Goal: Navigation & Orientation: Find specific page/section

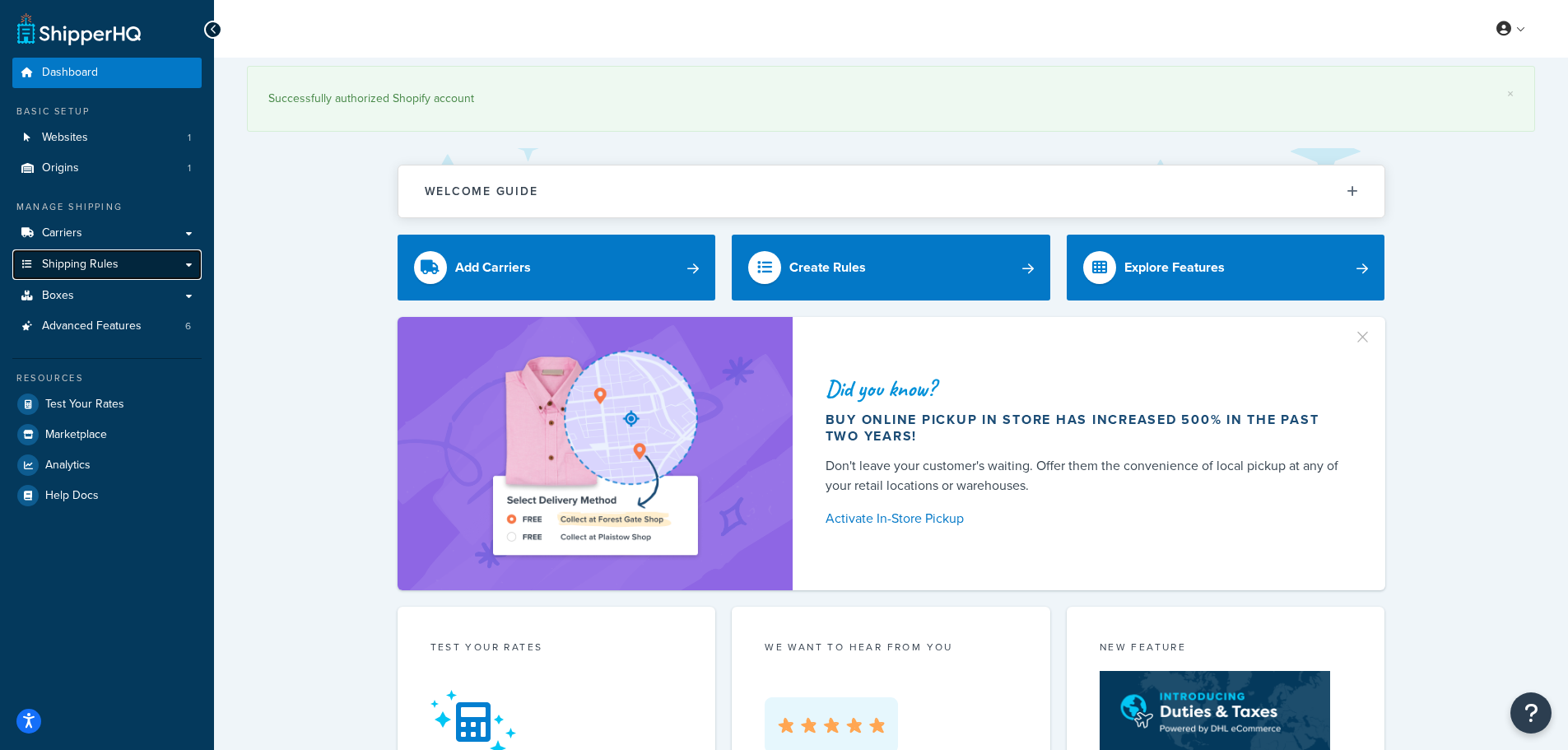
click at [89, 264] on span "Shipping Rules" at bounding box center [80, 265] width 76 height 14
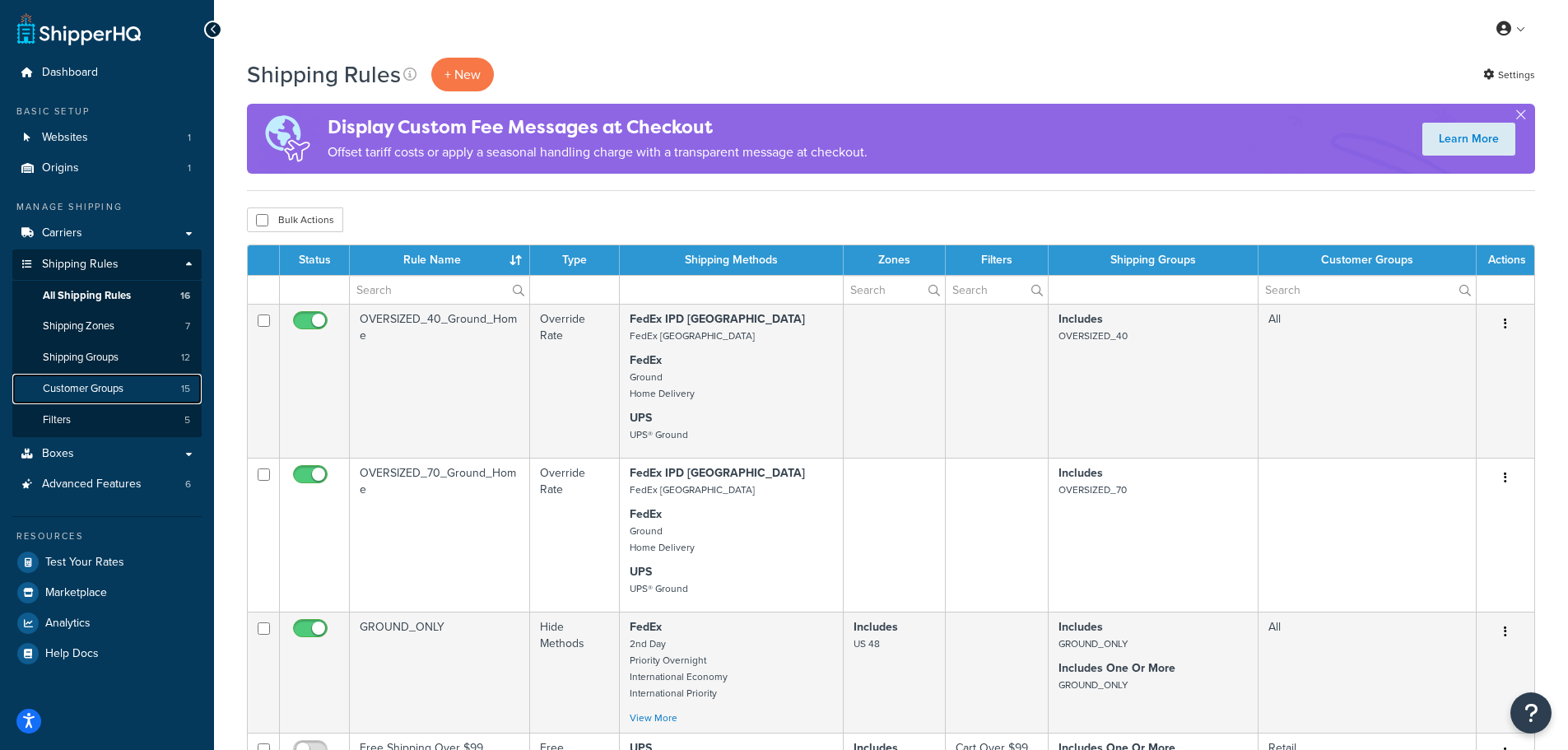
click at [82, 393] on span "Customer Groups" at bounding box center [82, 389] width 81 height 14
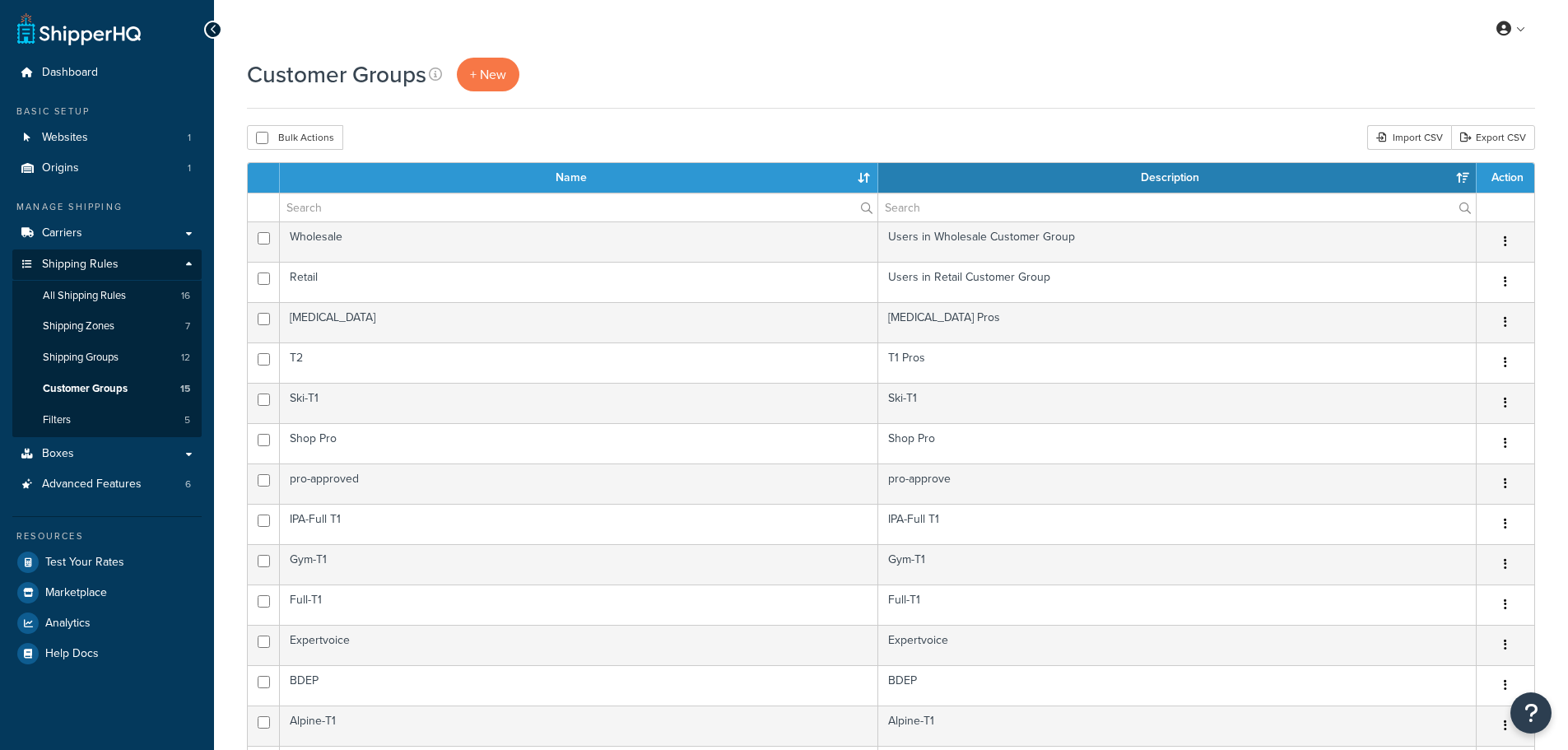
select select "15"
click at [107, 488] on span "Advanced Features" at bounding box center [91, 485] width 99 height 14
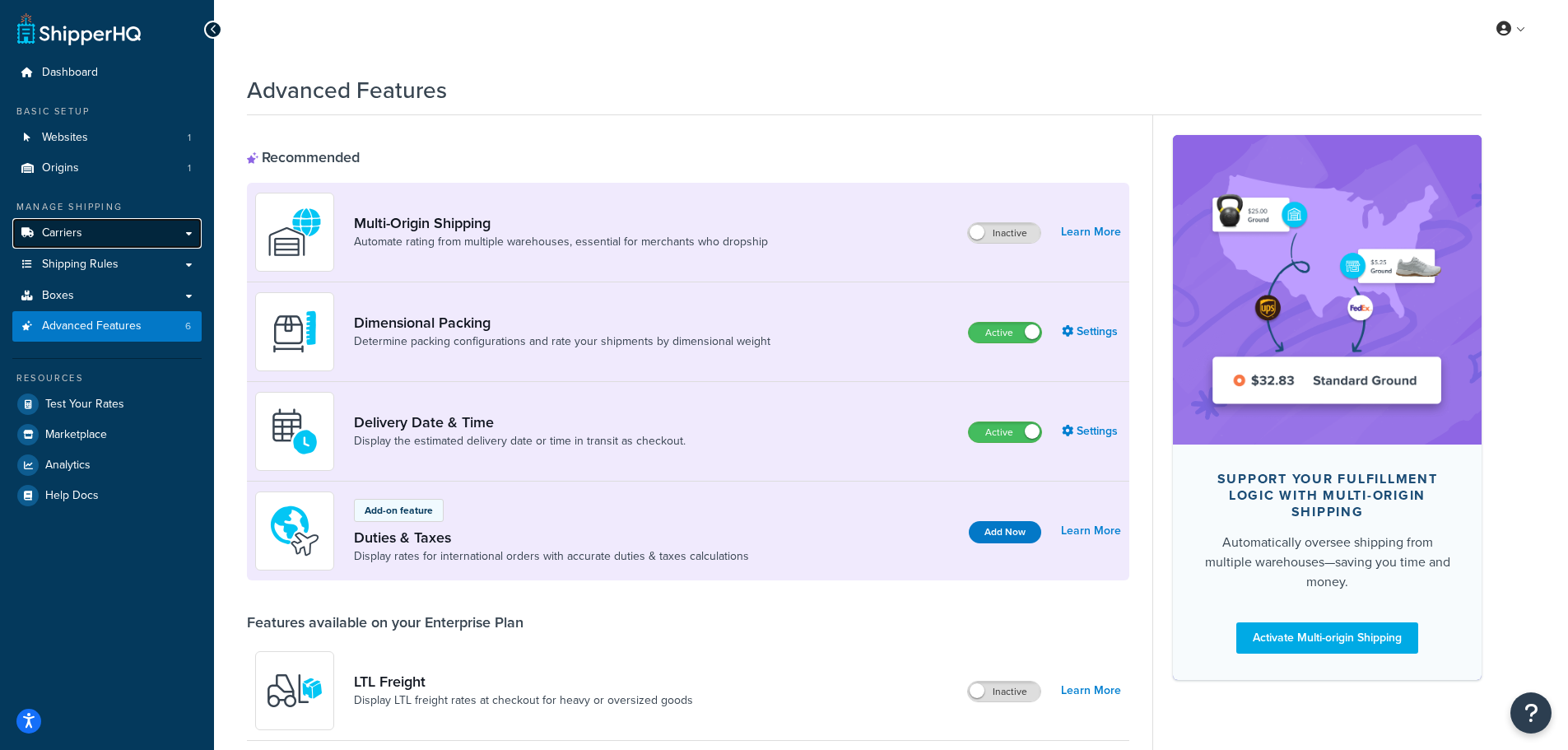
click at [72, 237] on span "Carriers" at bounding box center [61, 233] width 40 height 14
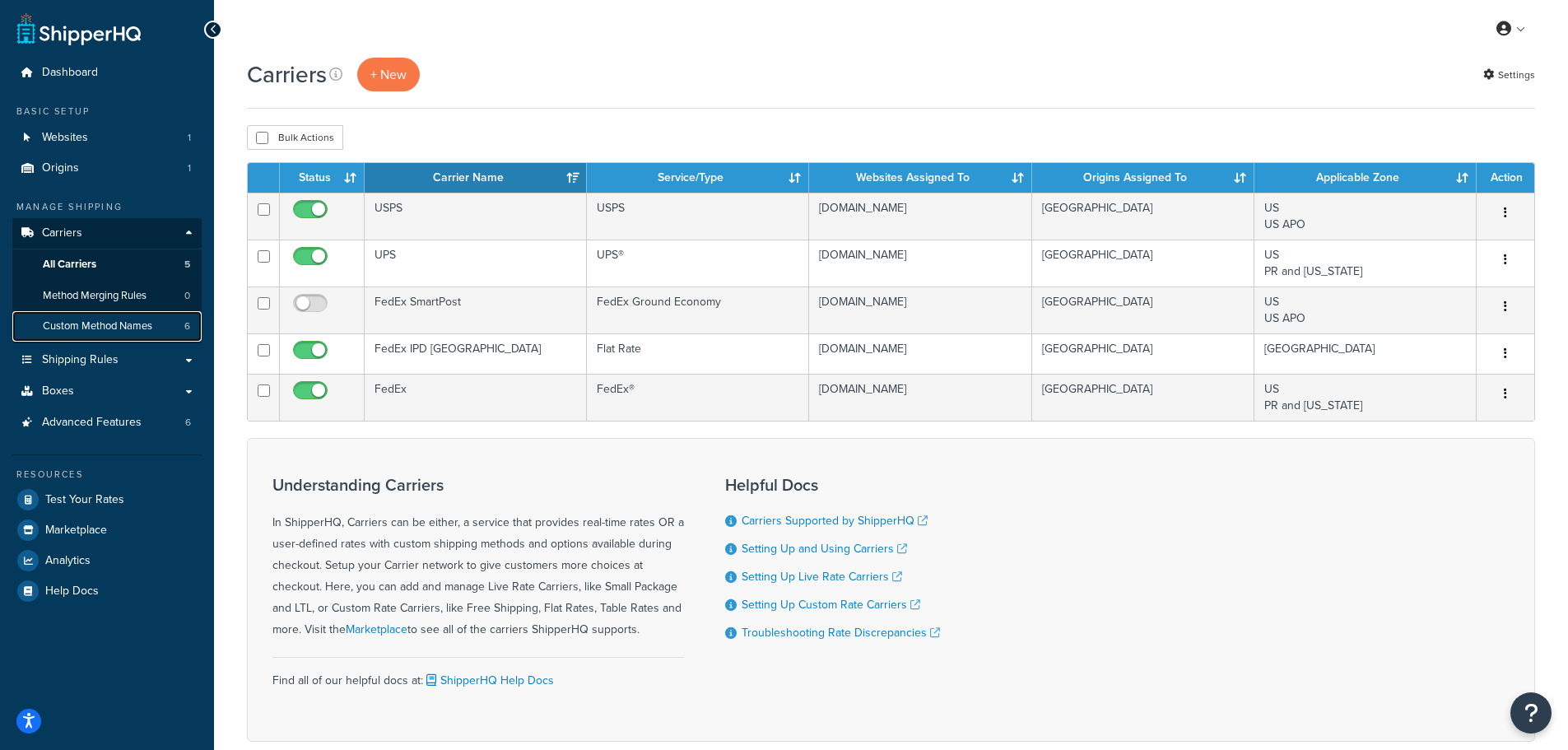
click at [67, 321] on span "Custom Method Names" at bounding box center [97, 326] width 109 height 14
